Goal: Transaction & Acquisition: Purchase product/service

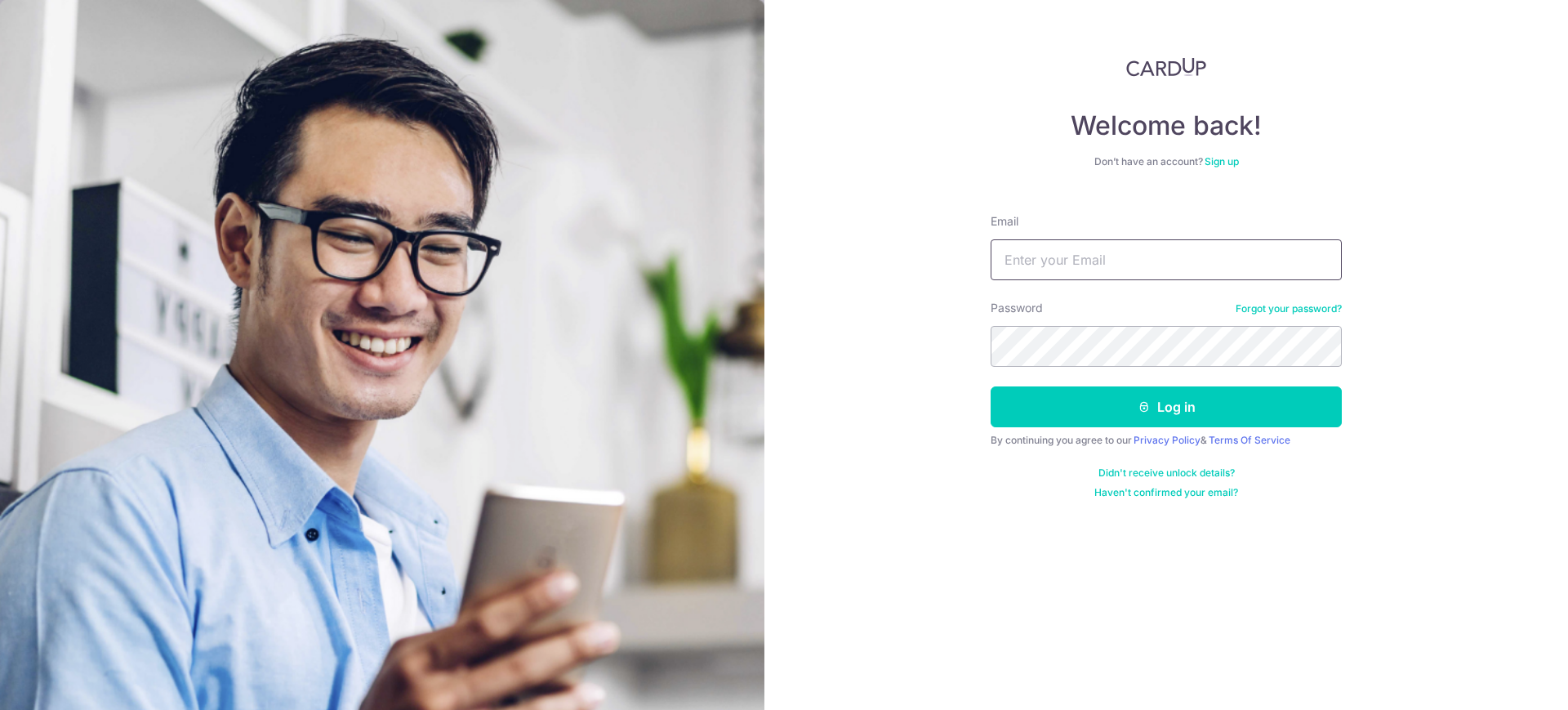
click at [1062, 254] on input "Email" at bounding box center [1166, 260] width 351 height 41
type input "petechua2@gmail.com"
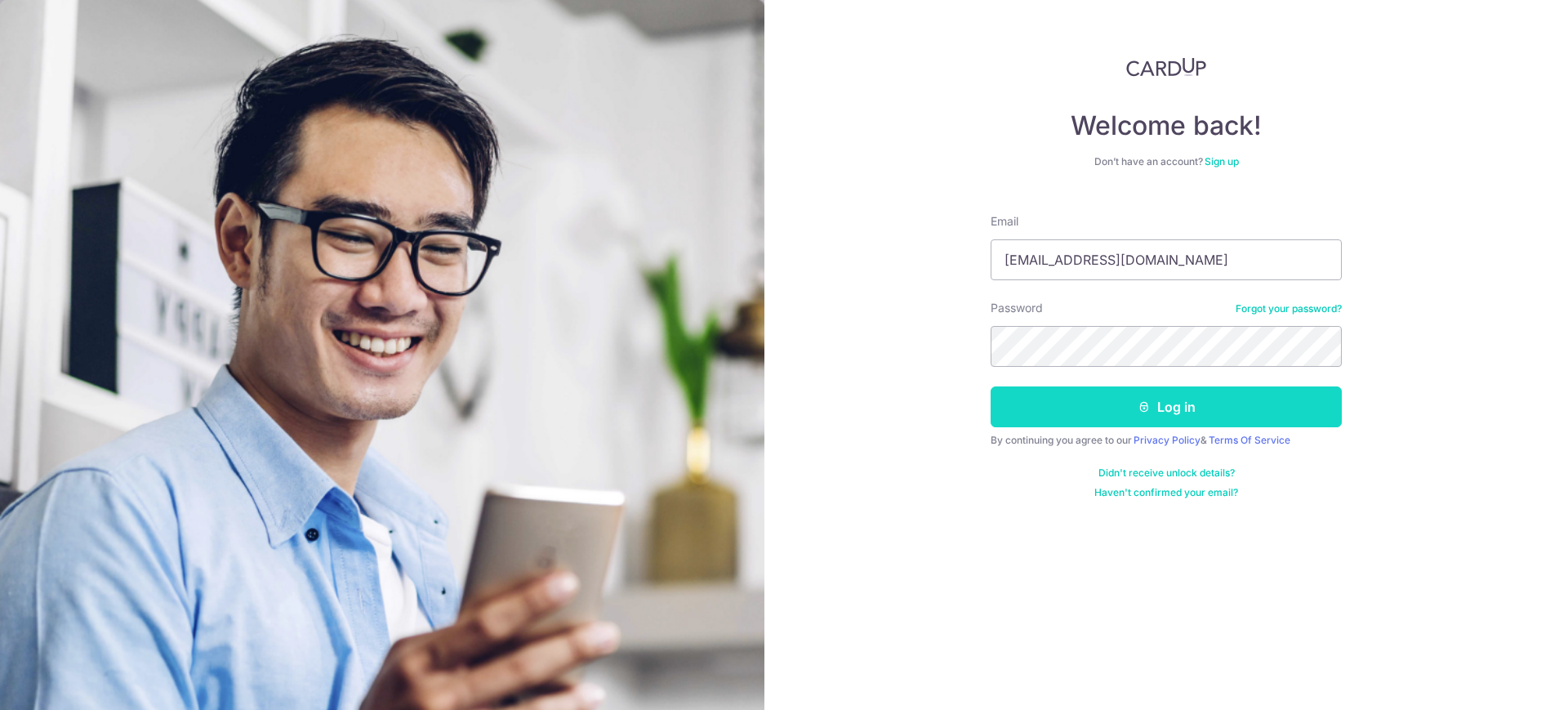
click at [1090, 421] on button "Log in" at bounding box center [1166, 407] width 351 height 41
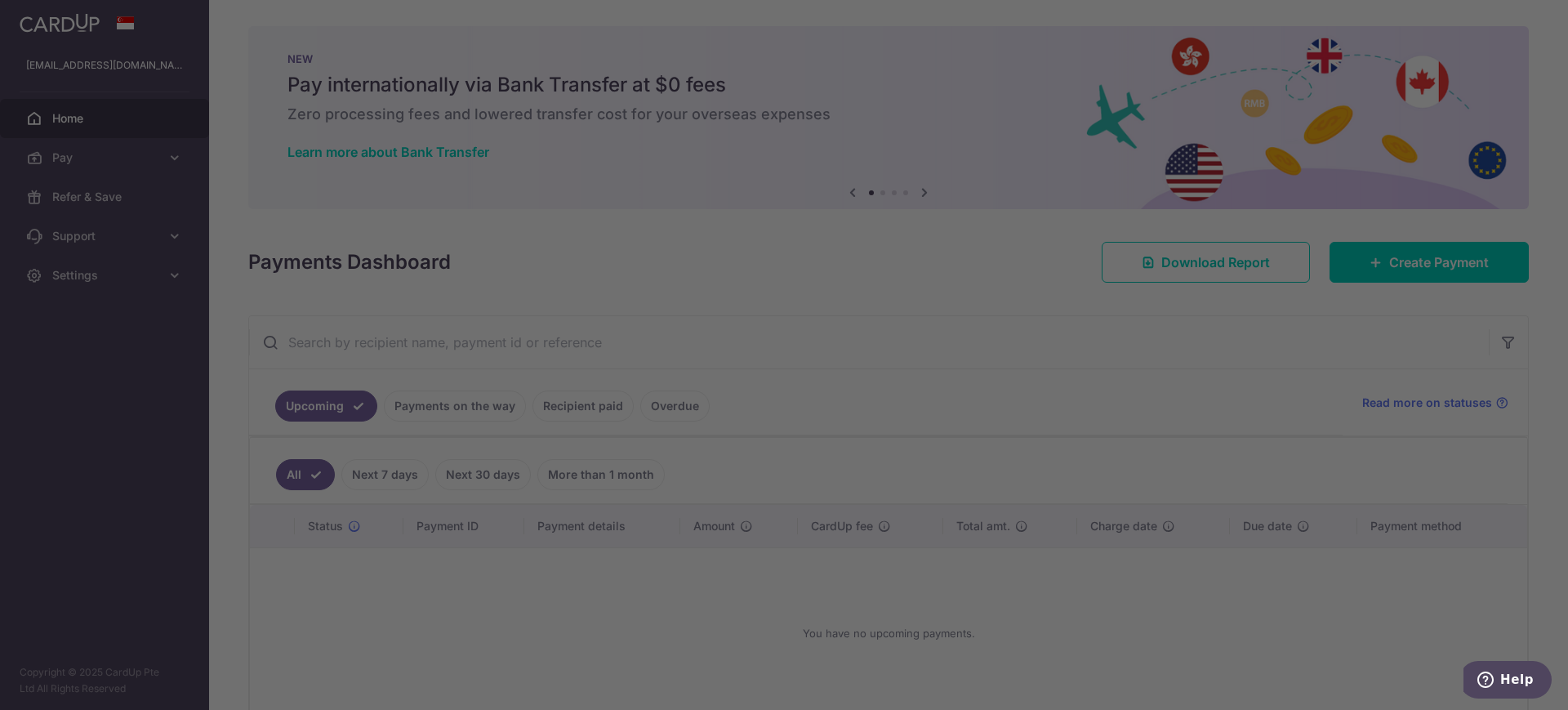
click at [1021, 242] on div at bounding box center [791, 359] width 1583 height 717
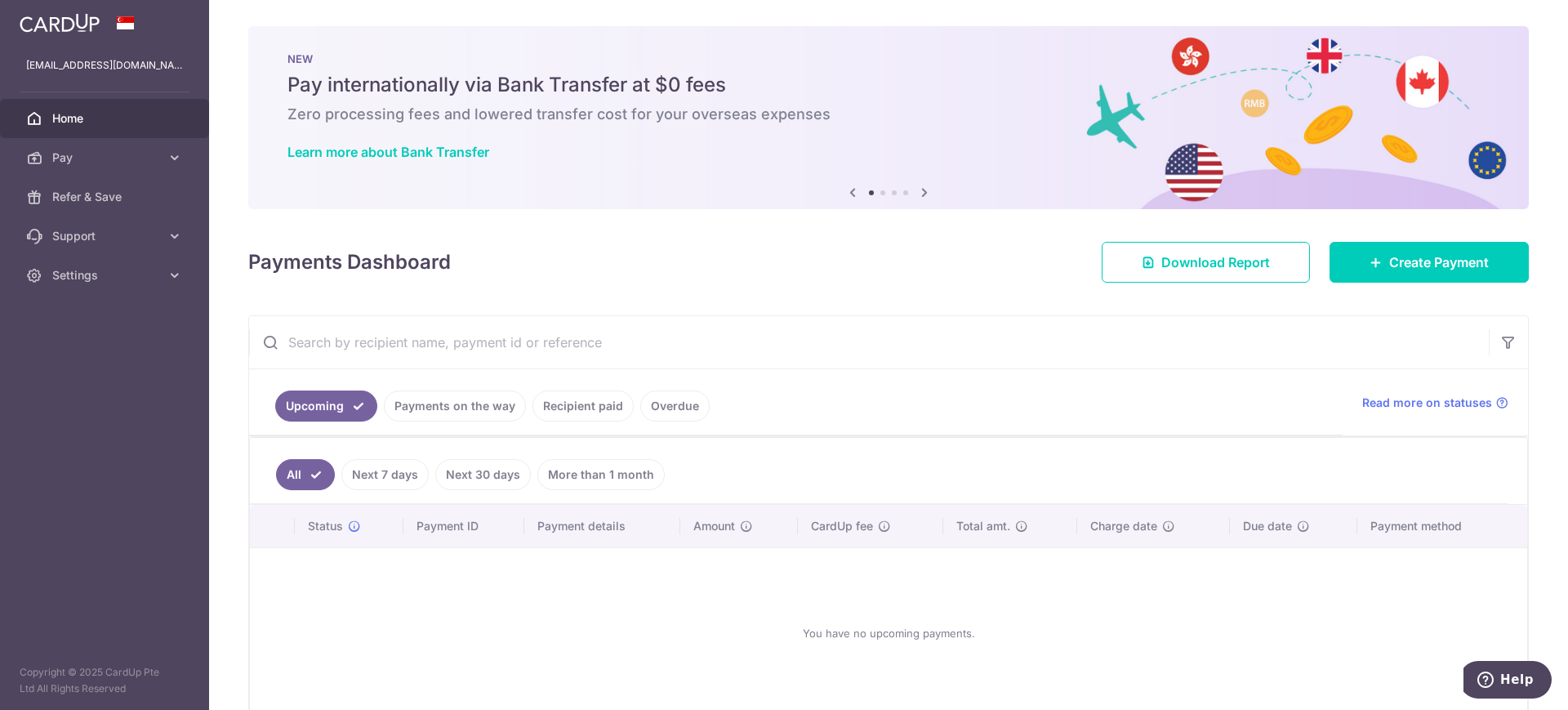
click at [567, 408] on link "Recipient paid" at bounding box center [583, 406] width 102 height 31
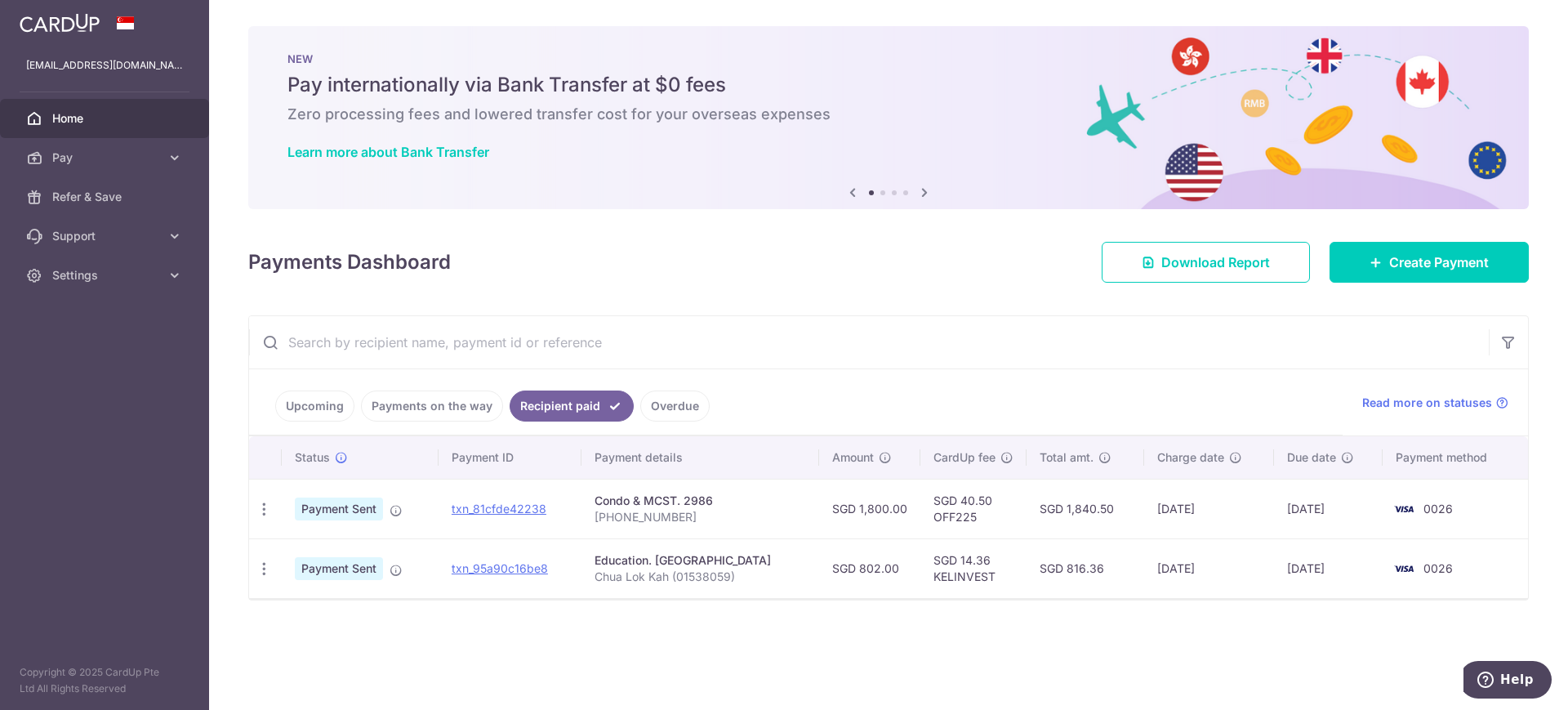
click at [450, 401] on link "Payments on the way" at bounding box center [432, 406] width 142 height 31
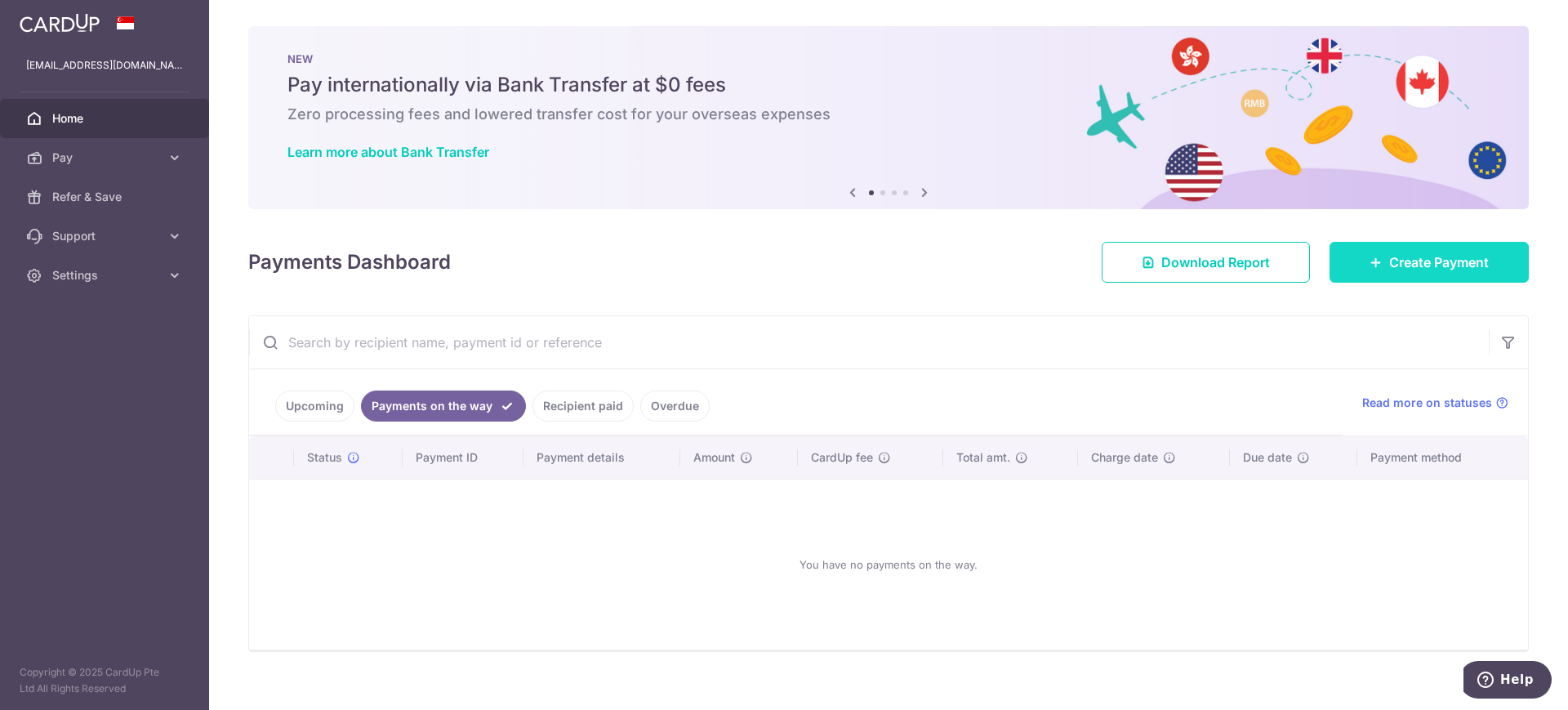
click at [1370, 266] on icon at bounding box center [1377, 262] width 13 height 13
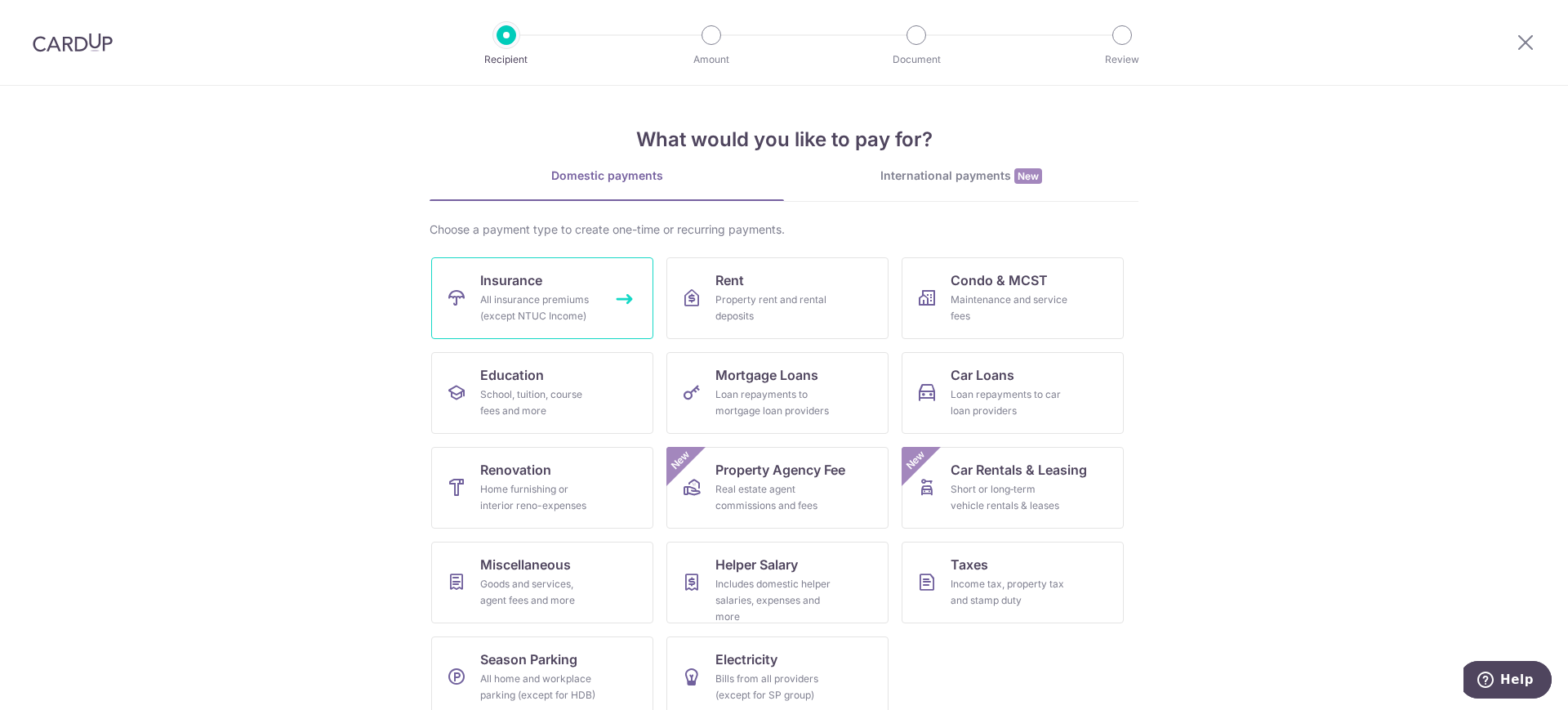
click at [573, 290] on link "Insurance All insurance premiums (except NTUC Income)" at bounding box center [542, 299] width 222 height 82
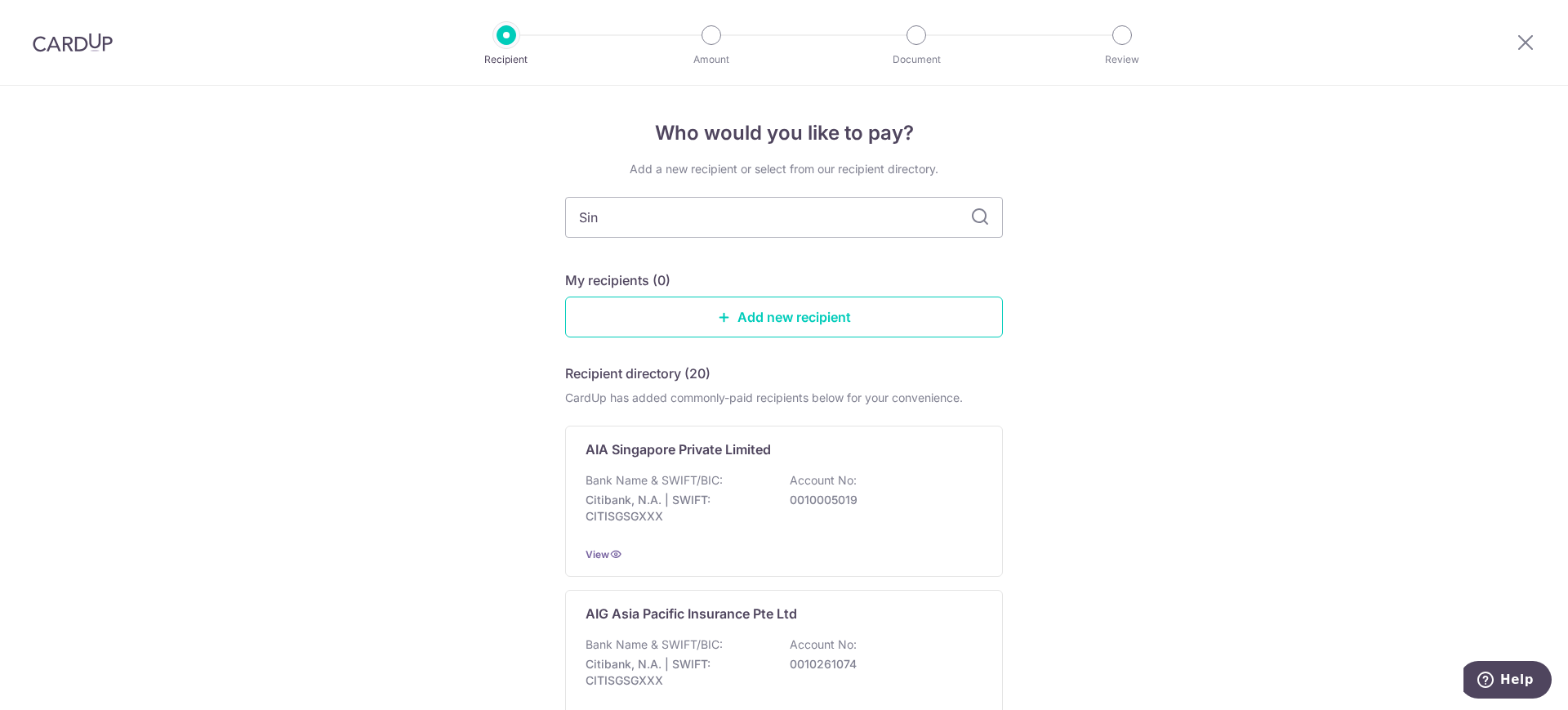
type input "Sing"
type input "Singli"
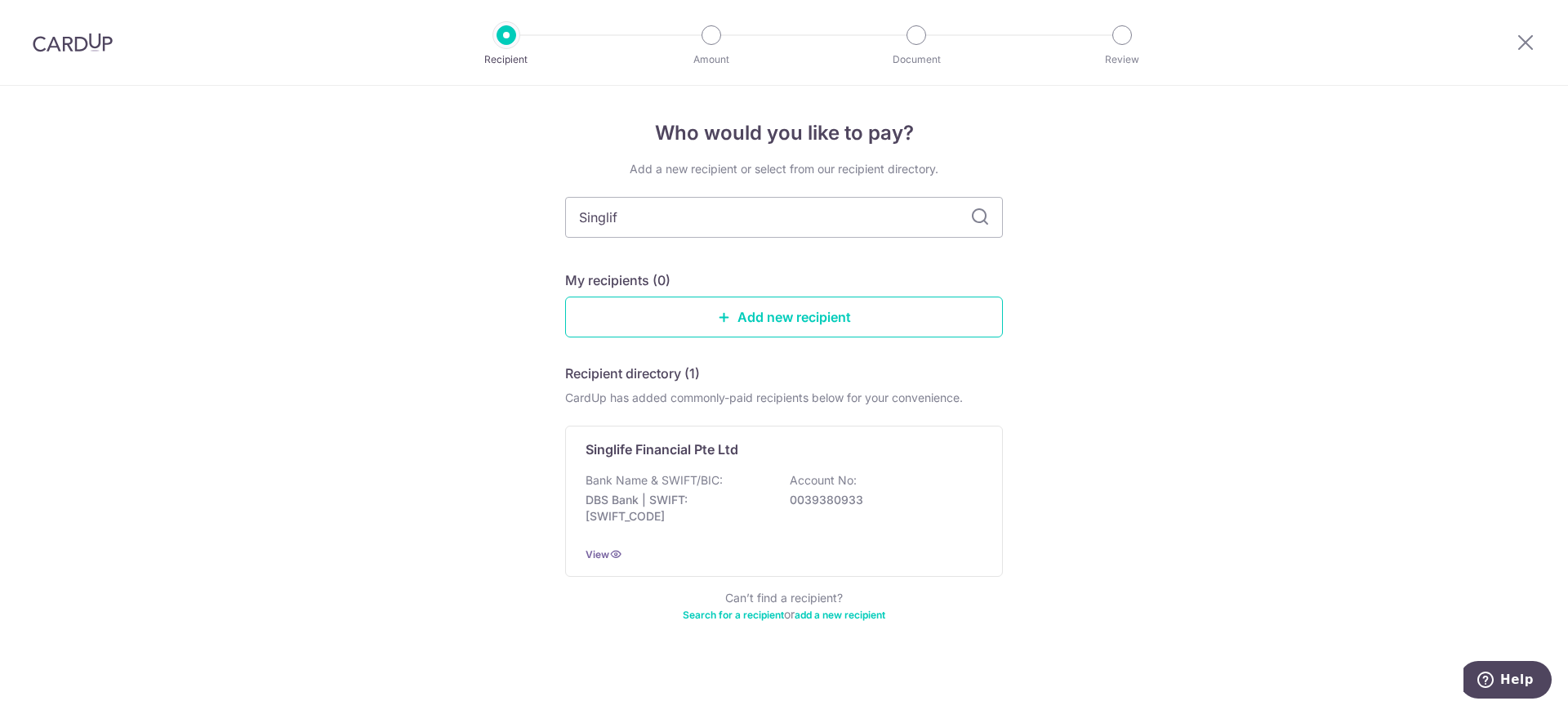
type input "Singlife"
click at [610, 554] on icon at bounding box center [616, 554] width 13 height 13
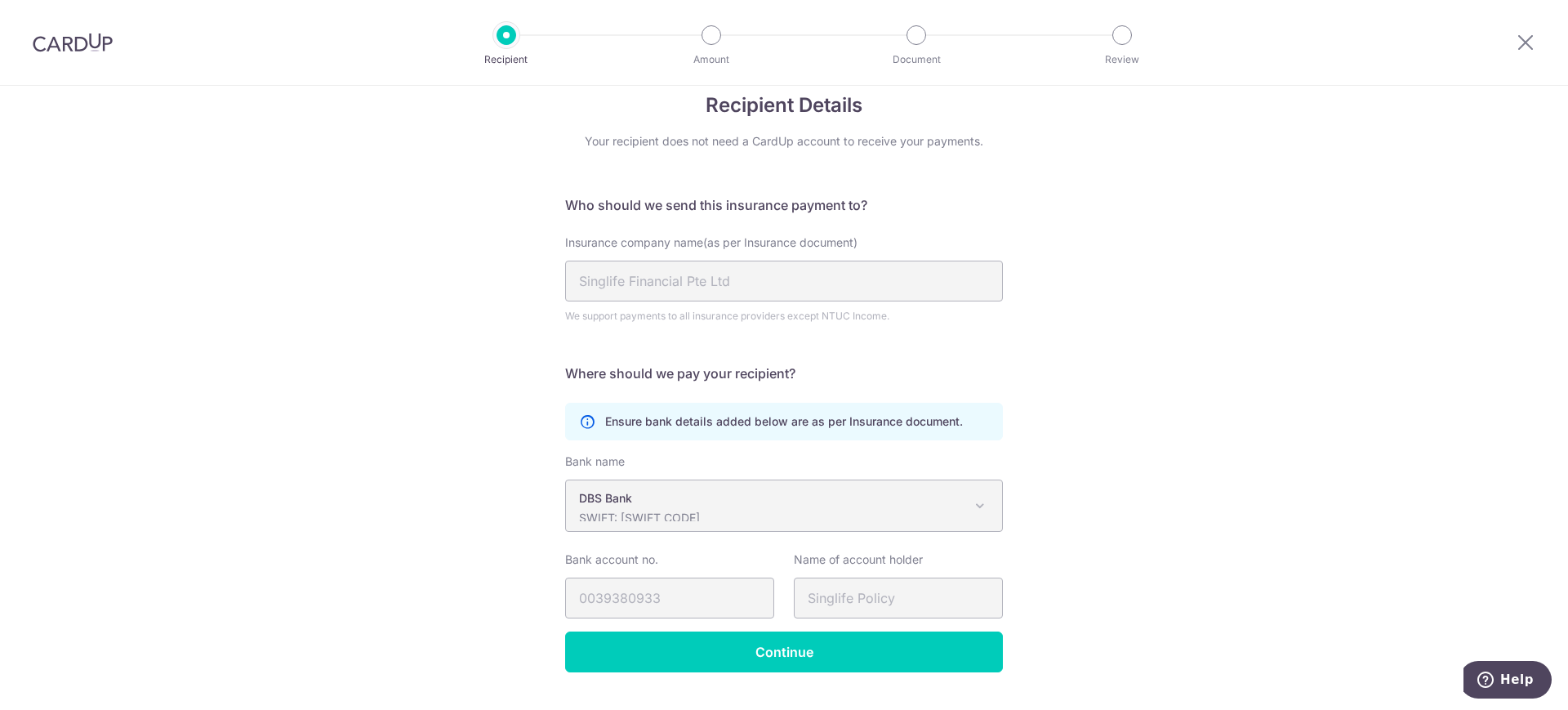
scroll to position [67, 0]
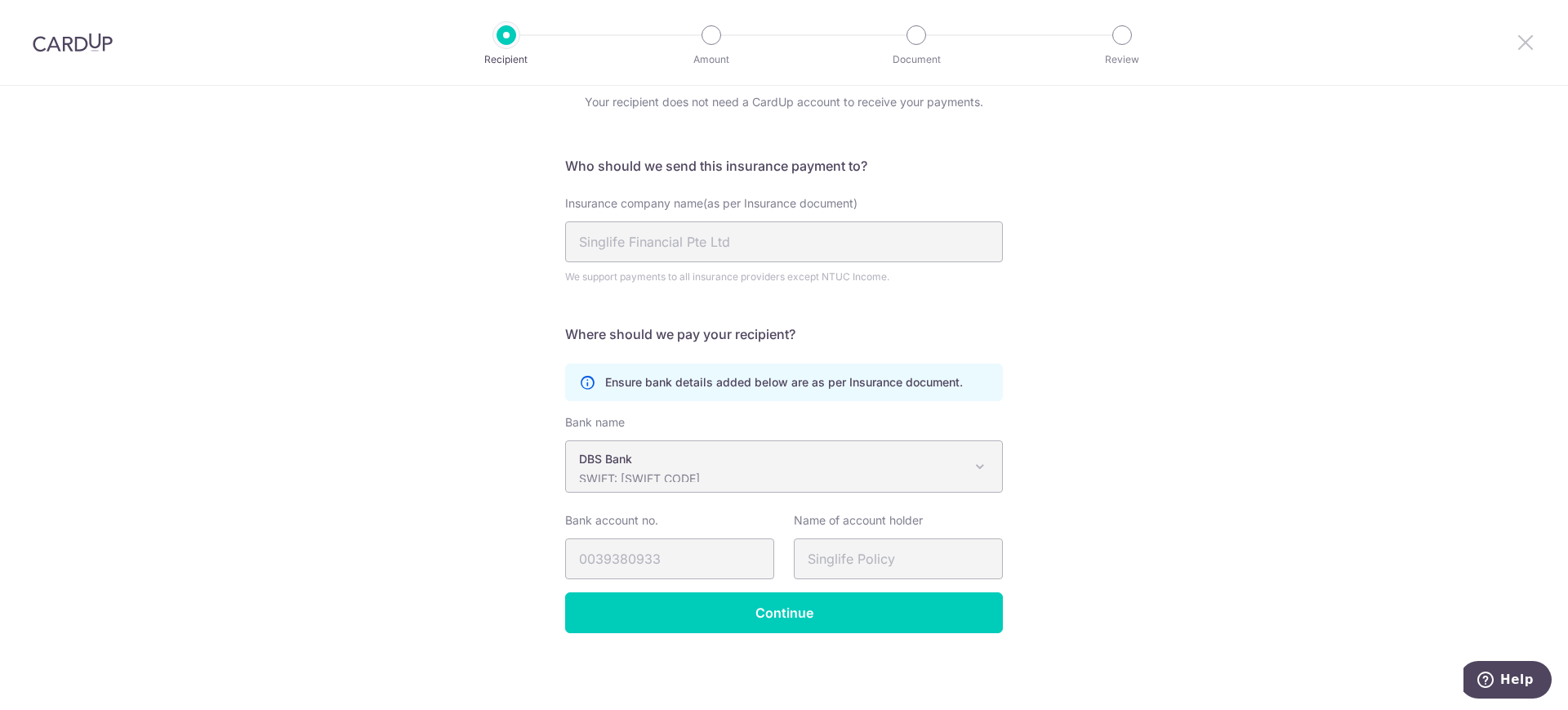
drag, startPoint x: 1520, startPoint y: 41, endPoint x: 887, endPoint y: 95, distance: 635.3
click at [1520, 41] on icon at bounding box center [1526, 42] width 20 height 21
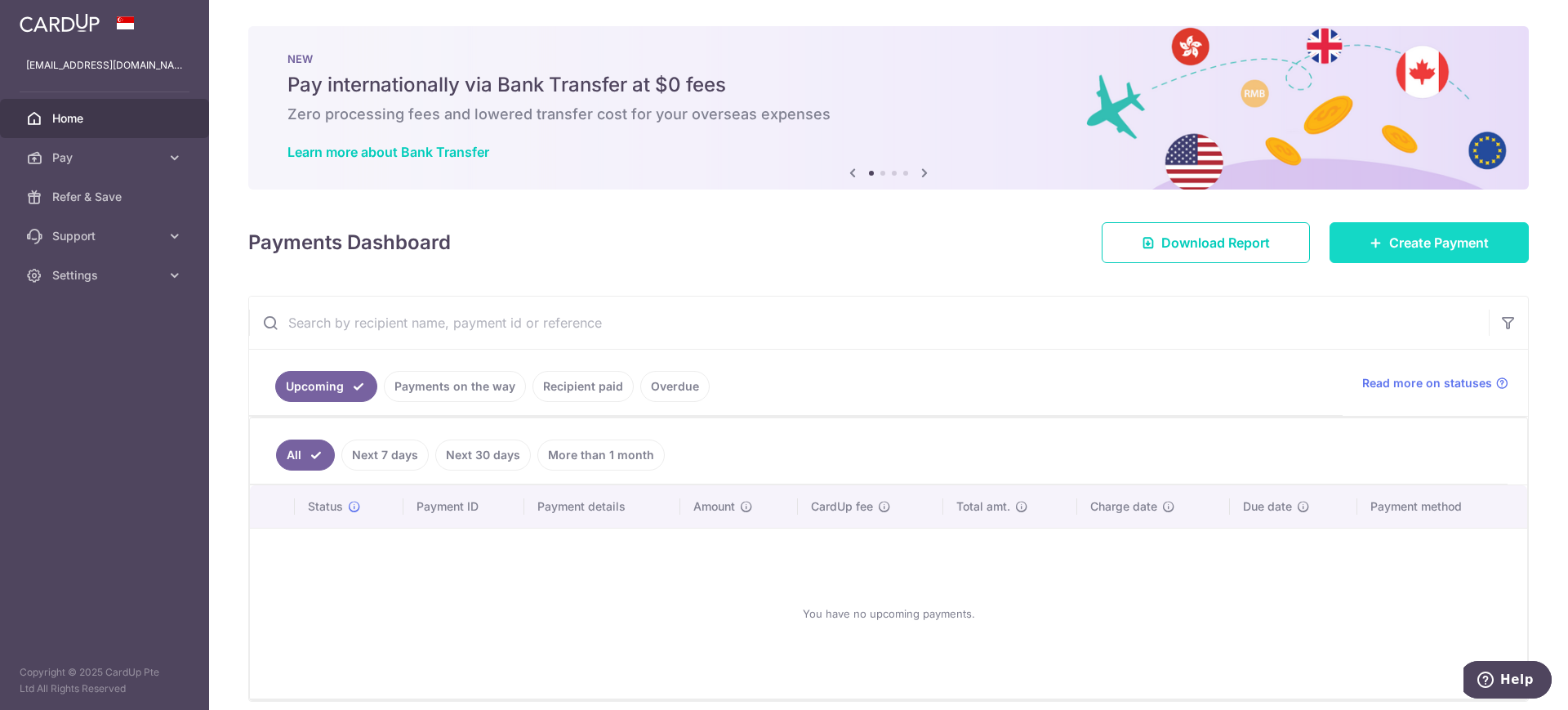
click at [1377, 242] on link "Create Payment" at bounding box center [1429, 242] width 200 height 41
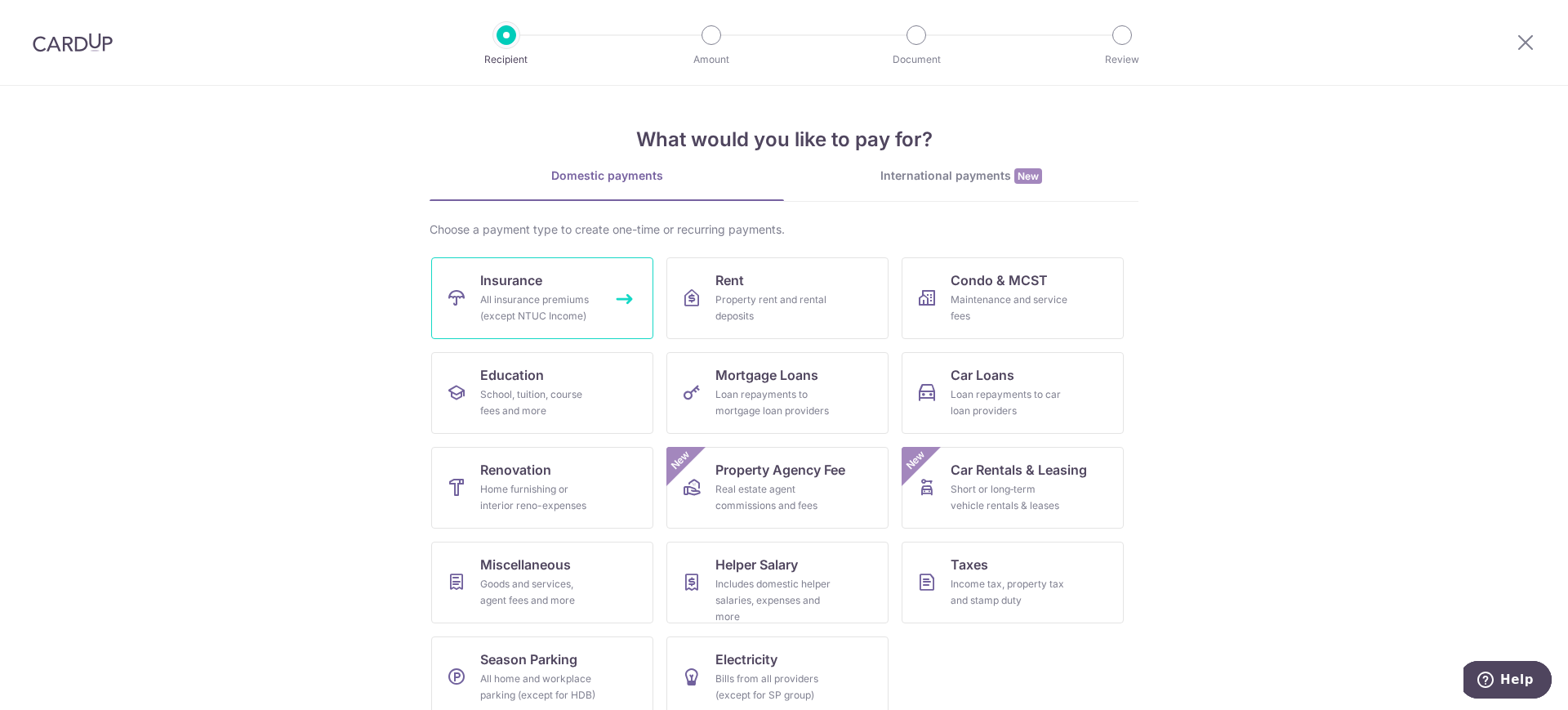
click at [576, 301] on div "All insurance premiums (except NTUC Income)" at bounding box center [539, 308] width 118 height 33
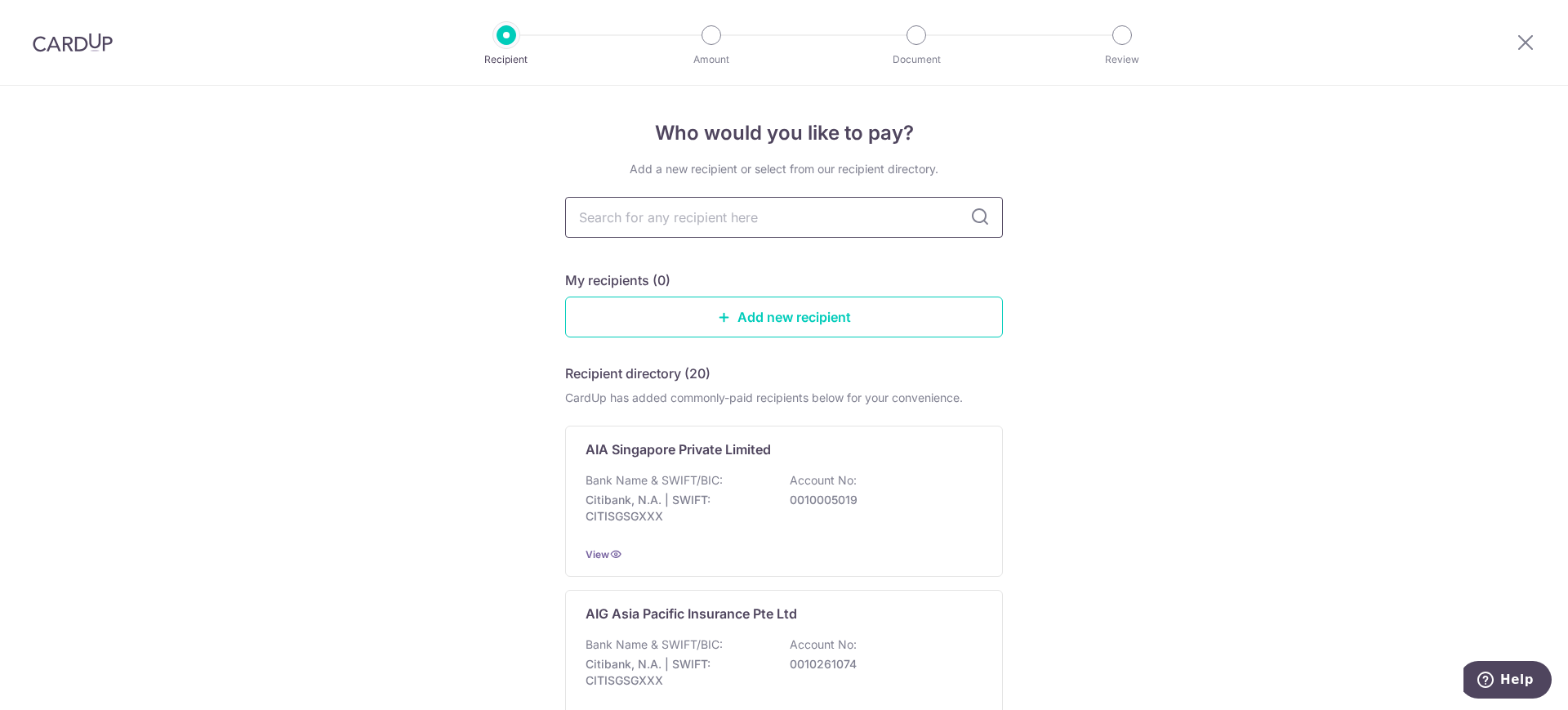
click at [656, 229] on input "text" at bounding box center [784, 217] width 437 height 41
type input "singlife"
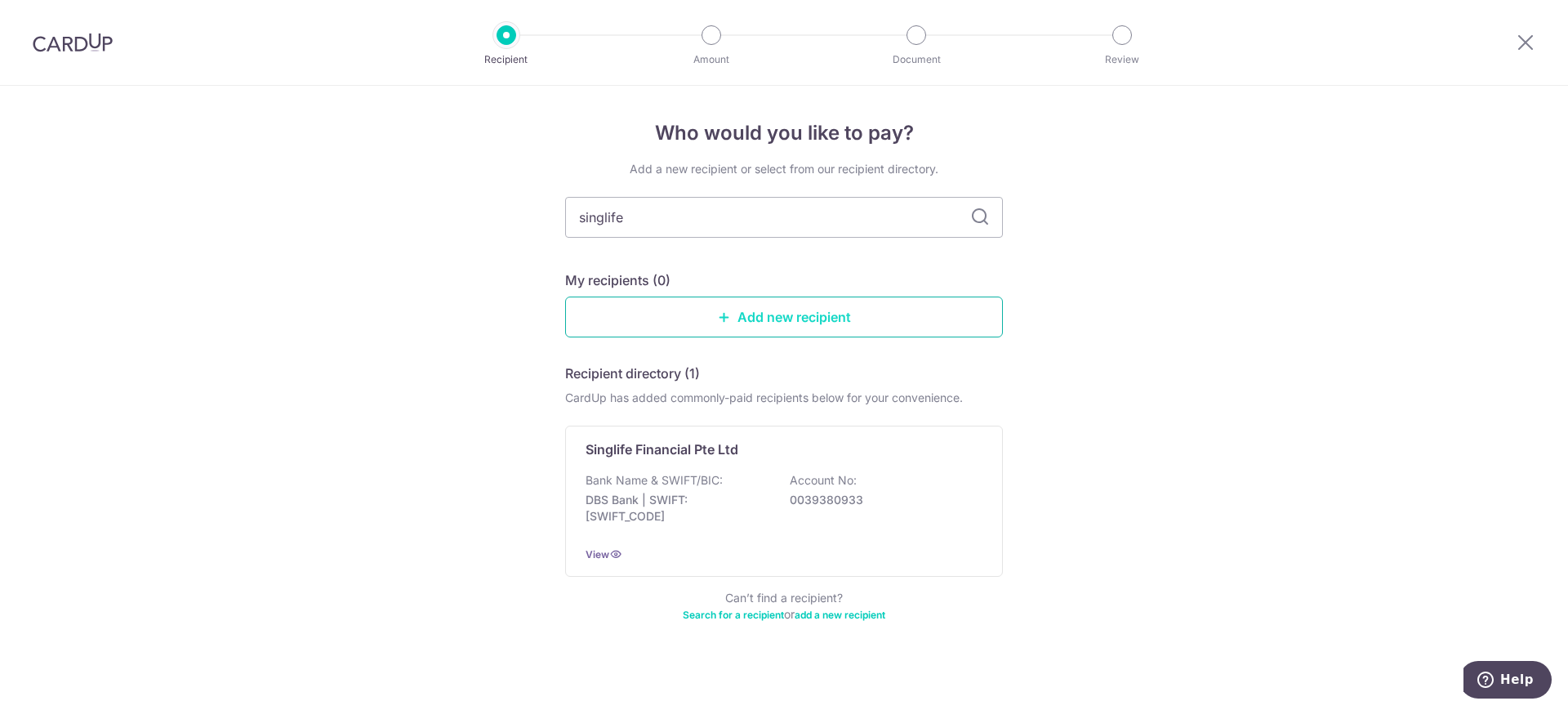
click at [837, 315] on link "Add new recipient" at bounding box center [784, 317] width 437 height 41
